Goal: Task Accomplishment & Management: Complete application form

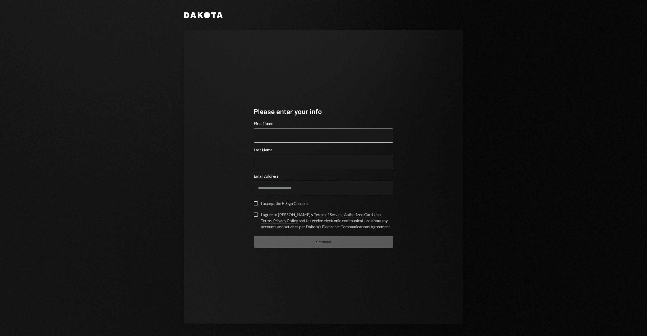
click at [330, 137] on input "First Name" at bounding box center [324, 135] width 140 height 14
click at [0, 336] on com-1password-button at bounding box center [0, 336] width 0 height 0
type input "*********"
type input "****"
click at [225, 184] on div "**********" at bounding box center [323, 176] width 279 height 293
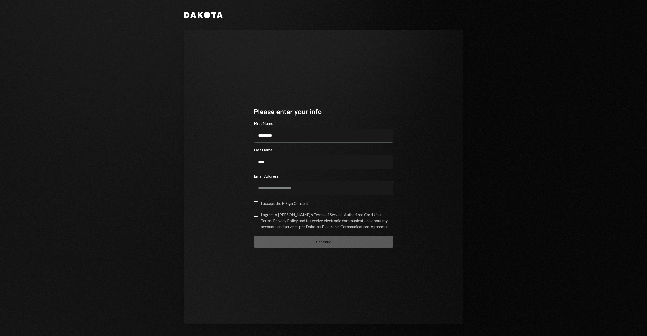
click at [258, 205] on label "I accept the E-Sign Consent" at bounding box center [281, 203] width 54 height 5
click at [258, 205] on button "I accept the E-Sign Consent" at bounding box center [256, 203] width 4 height 4
click at [255, 215] on button "I agree to Dakota’s Terms of Service , Authorized Card User Terms , Privacy Pol…" at bounding box center [256, 214] width 4 height 4
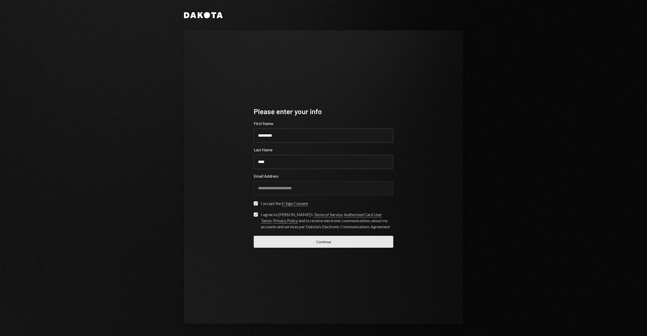
click at [313, 243] on button "Continue" at bounding box center [324, 242] width 140 height 12
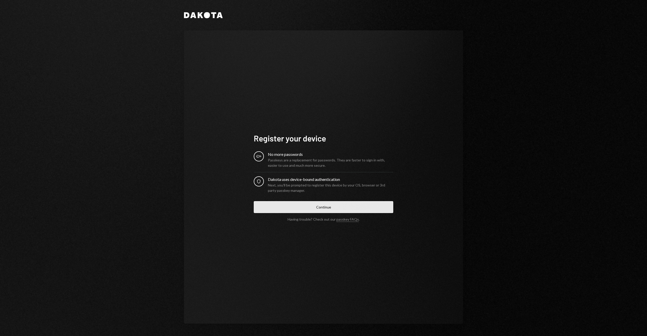
click at [312, 204] on button "Continue" at bounding box center [324, 207] width 140 height 12
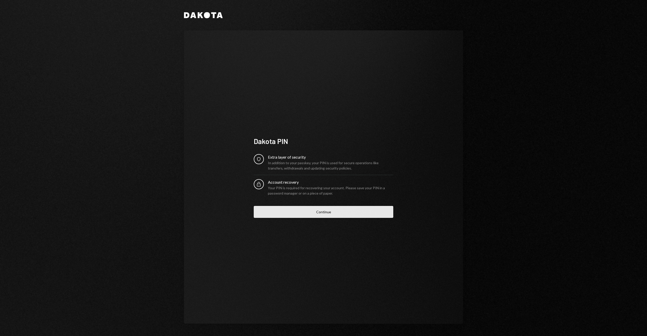
click at [333, 208] on button "Continue" at bounding box center [324, 212] width 140 height 12
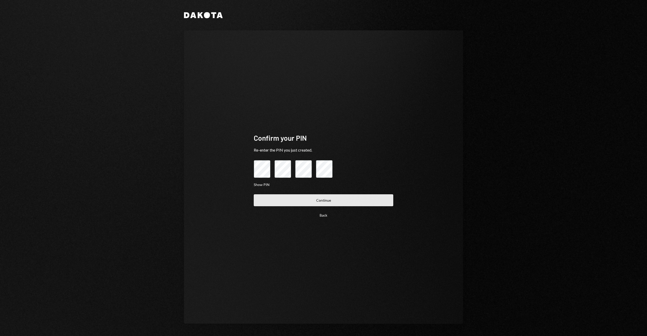
click at [277, 201] on button "Continue" at bounding box center [324, 200] width 140 height 12
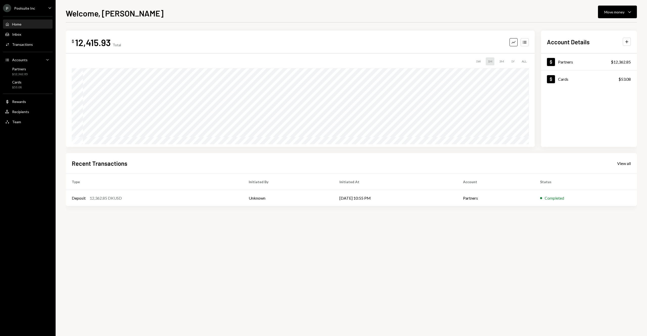
click at [17, 25] on div "Home" at bounding box center [16, 24] width 9 height 4
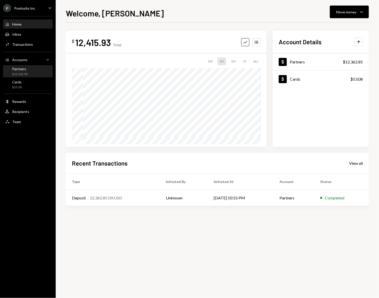
click at [26, 67] on div "Partners" at bounding box center [20, 69] width 16 height 4
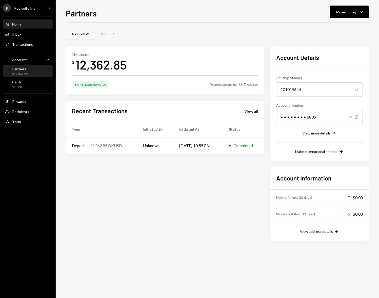
click at [15, 23] on div "Home" at bounding box center [16, 24] width 9 height 4
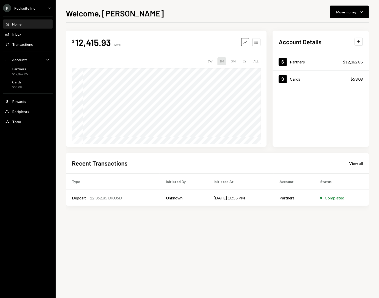
click at [169, 251] on div "$ 12,415.93 Total Graph Accounts 1W 1M 3M 1Y ALL Account Details Plus Dollar Pa…" at bounding box center [217, 161] width 303 height 276
click at [362, 6] on button "Move money Caret Down" at bounding box center [349, 12] width 39 height 13
click at [276, 12] on div "Welcome, Jurre-Jan Move money Caret Down" at bounding box center [217, 12] width 303 height 11
click at [24, 86] on div "Cards $53.08" at bounding box center [28, 85] width 46 height 10
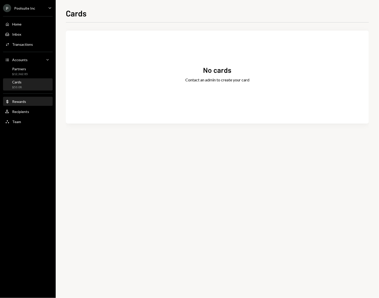
click at [20, 99] on div "Dollar Rewards" at bounding box center [28, 101] width 46 height 9
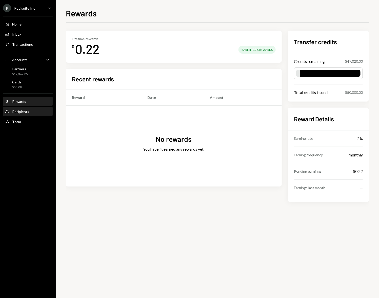
click at [22, 110] on div "Recipients" at bounding box center [20, 112] width 17 height 4
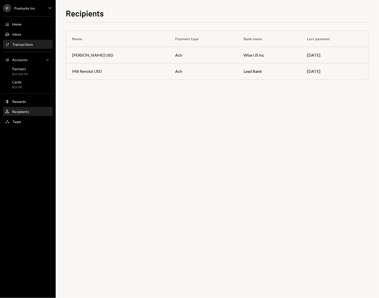
click at [24, 49] on div "Activities Transactions" at bounding box center [28, 44] width 46 height 9
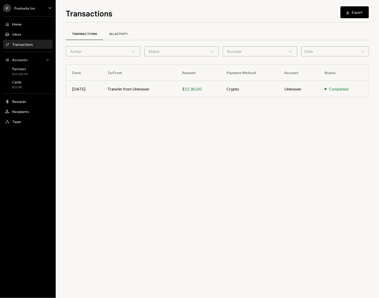
click at [115, 37] on div "All Activity" at bounding box center [118, 34] width 31 height 12
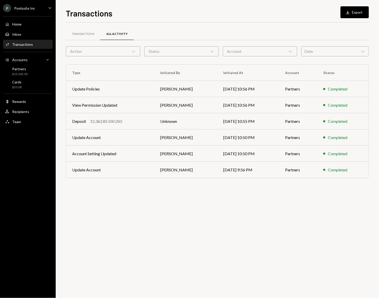
click at [22, 39] on div "Home Home Inbox Inbox Activities Transactions Accounts Accounts Caret Down Part…" at bounding box center [28, 70] width 56 height 114
click at [21, 33] on div "Inbox Inbox" at bounding box center [28, 34] width 46 height 5
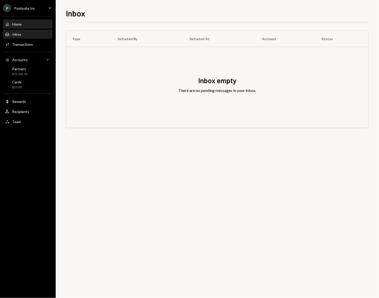
click at [22, 28] on div "Home Home" at bounding box center [28, 24] width 46 height 9
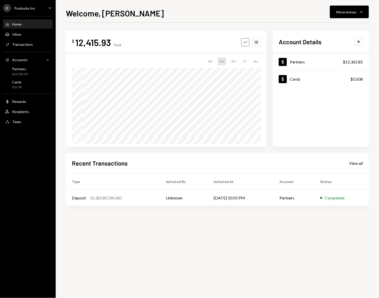
click at [245, 44] on icon "Graph" at bounding box center [245, 42] width 5 height 5
click at [253, 41] on button "Accounts" at bounding box center [256, 42] width 8 height 8
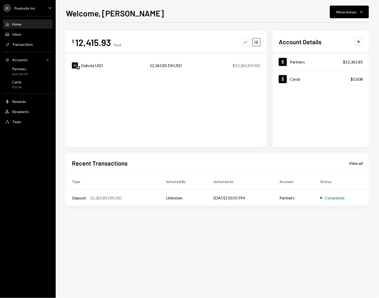
click at [245, 43] on icon "Graph" at bounding box center [245, 42] width 5 height 5
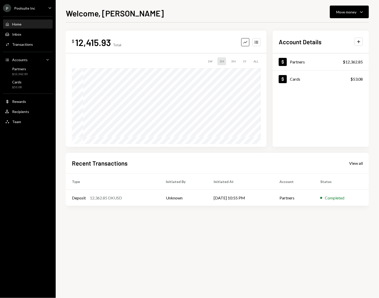
click at [267, 42] on div "$ 12,415.93 Total Graph Accounts 1W 1M 3M 1Y ALL Account Details Plus Dollar Pa…" at bounding box center [217, 89] width 303 height 116
click at [262, 43] on div "$ 12,415.93 Total Graph Accounts 1W 1M 3M 1Y ALL" at bounding box center [166, 89] width 201 height 116
click at [15, 7] on div "Poolsuite Inc" at bounding box center [24, 8] width 21 height 4
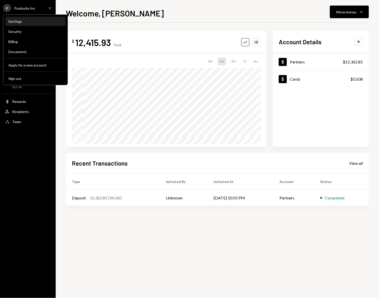
click at [22, 20] on div "Settings" at bounding box center [35, 21] width 54 height 4
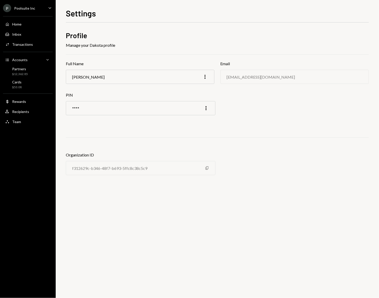
click at [18, 6] on div "P Poolsuite Inc" at bounding box center [19, 8] width 32 height 8
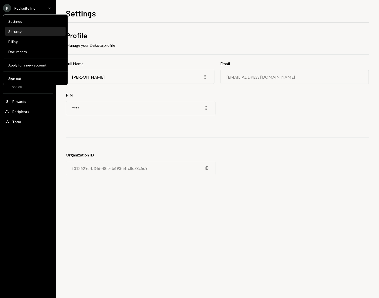
click at [33, 30] on div "Security" at bounding box center [35, 31] width 54 height 4
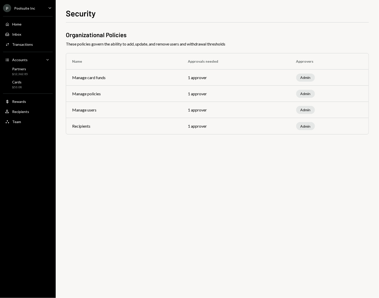
click at [29, 6] on div "Poolsuite Inc" at bounding box center [24, 8] width 21 height 4
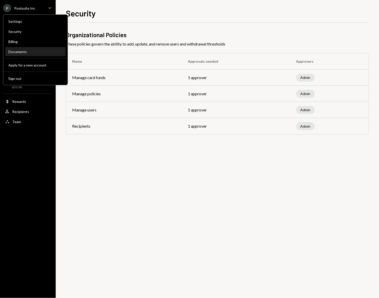
click at [26, 52] on div "Documents" at bounding box center [35, 52] width 54 height 4
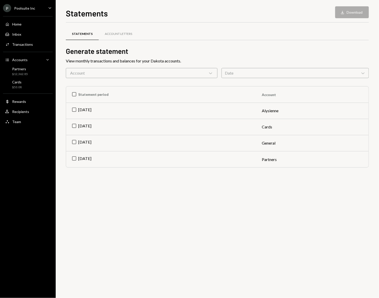
click at [30, 5] on div "P Poolsuite Inc" at bounding box center [19, 8] width 32 height 8
click at [159, 31] on div "Statements Account Letters" at bounding box center [217, 34] width 303 height 13
